Goal: Task Accomplishment & Management: Use online tool/utility

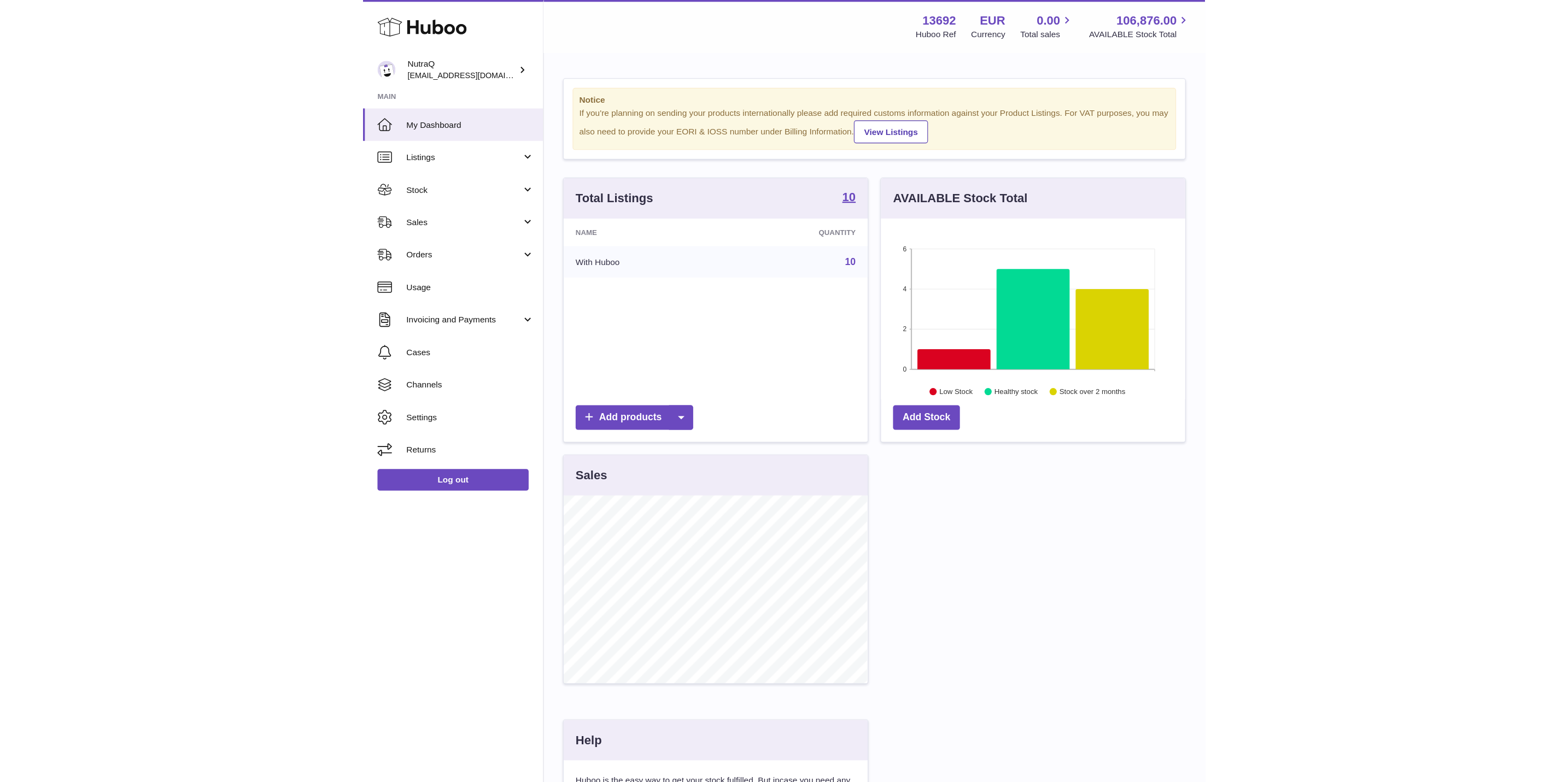
scroll to position [170, 447]
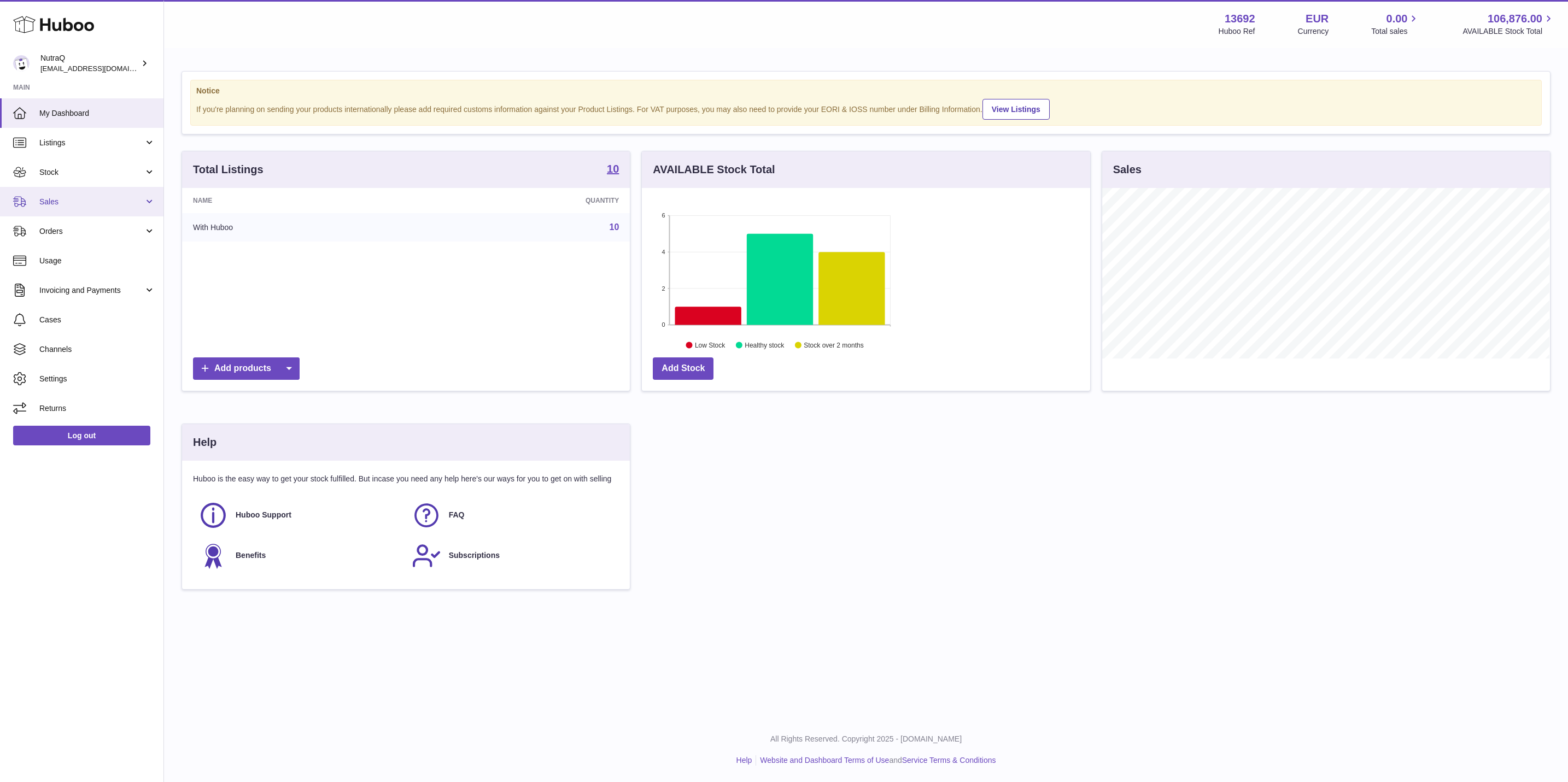
click at [88, 202] on span "Sales" at bounding box center [92, 201] width 105 height 10
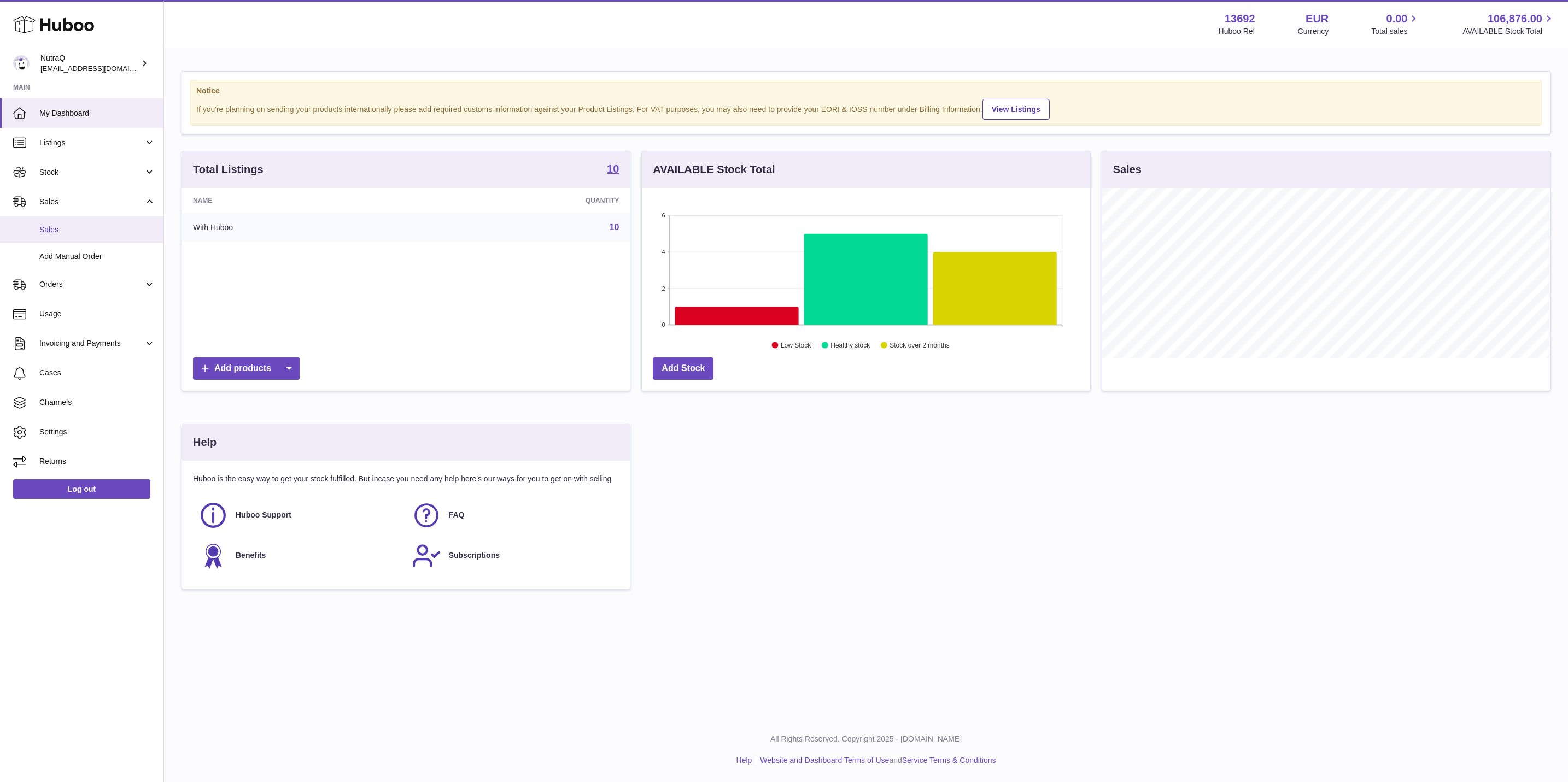
click at [91, 223] on link "Sales" at bounding box center [82, 230] width 164 height 27
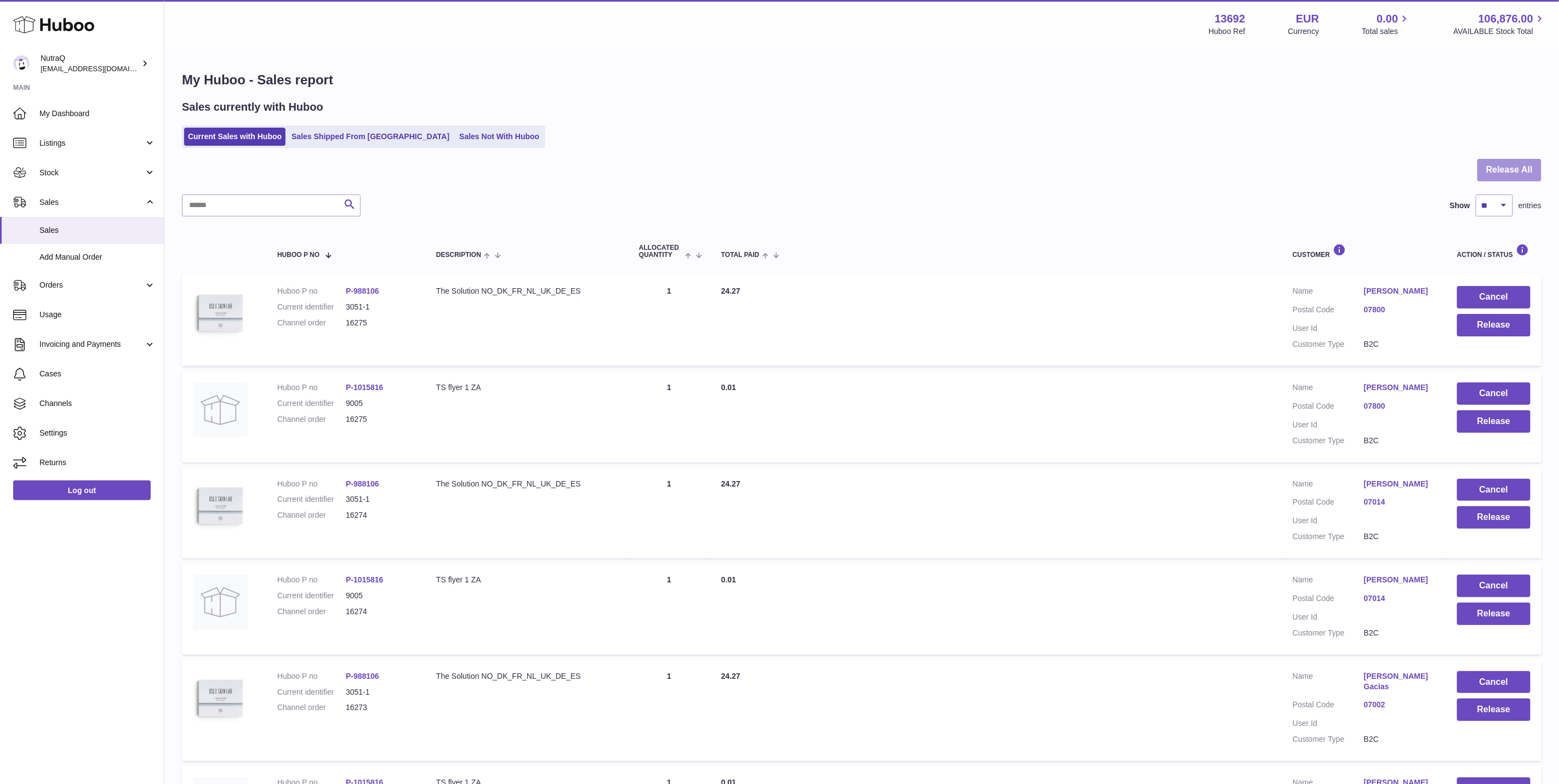
click at [1508, 167] on button "Release All" at bounding box center [1510, 170] width 64 height 23
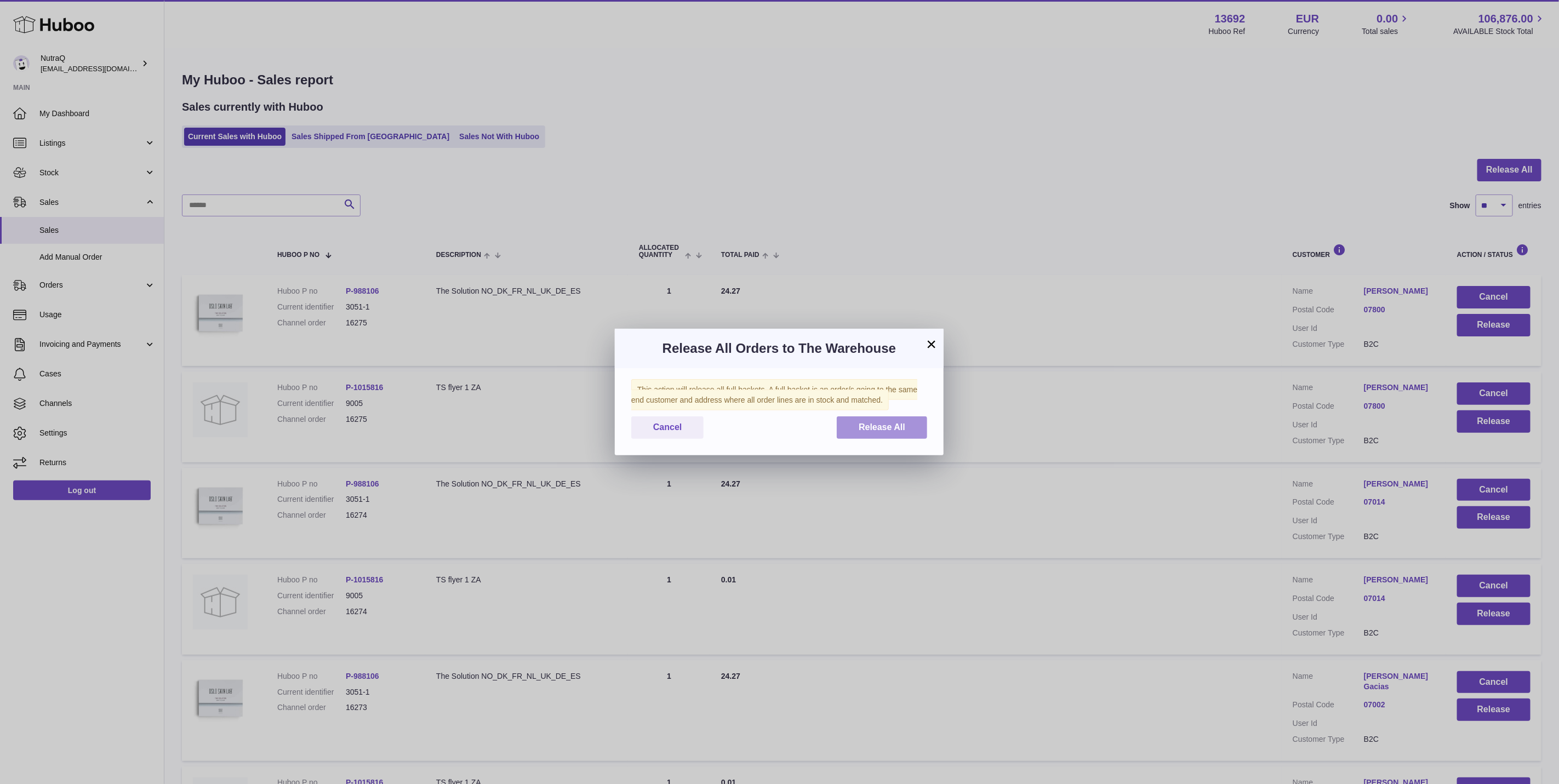
click at [859, 423] on span "Release All" at bounding box center [882, 427] width 46 height 9
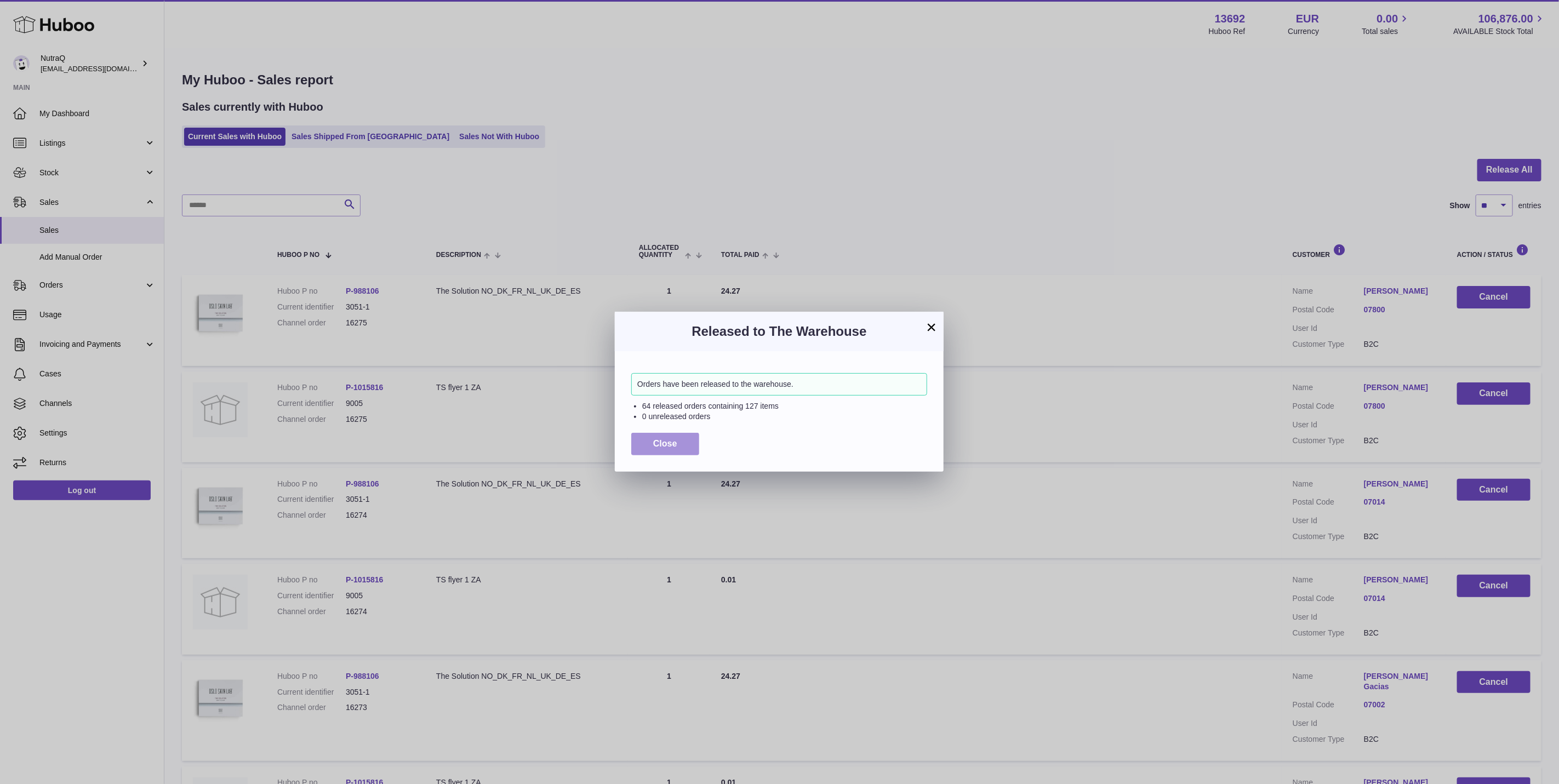
click at [650, 441] on button "Close" at bounding box center [665, 444] width 68 height 23
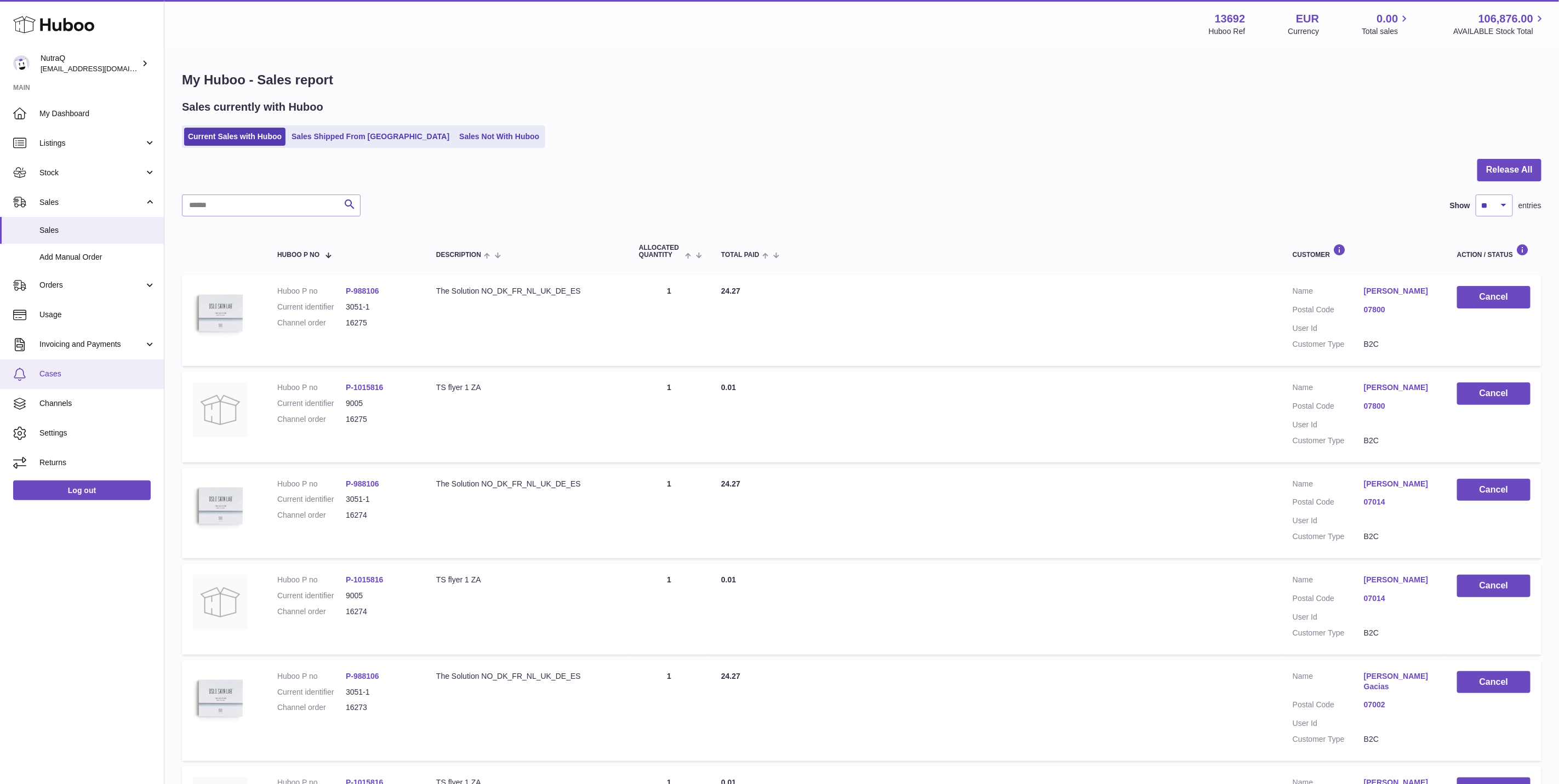
click at [56, 361] on link "Cases" at bounding box center [82, 374] width 164 height 30
